Goal: Transaction & Acquisition: Purchase product/service

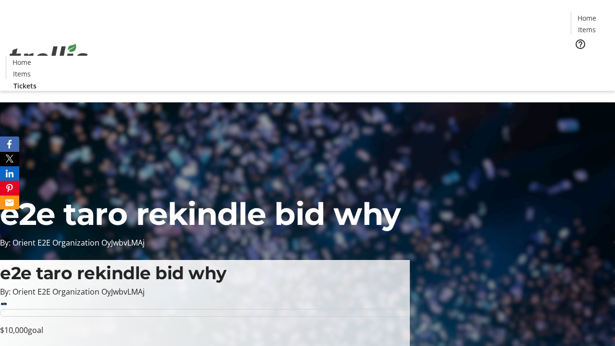
click at [578, 56] on span "Tickets" at bounding box center [589, 61] width 23 height 10
